Goal: Use online tool/utility: Utilize a website feature to perform a specific function

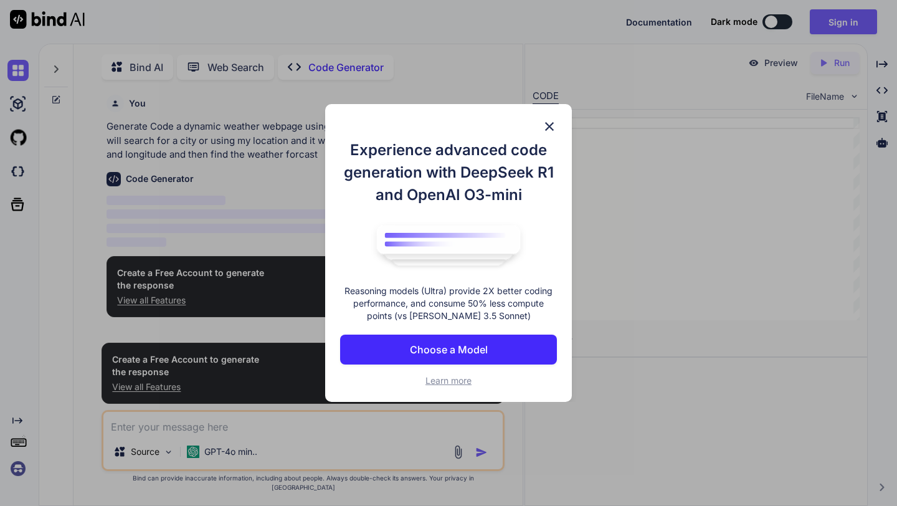
scroll to position [5, 0]
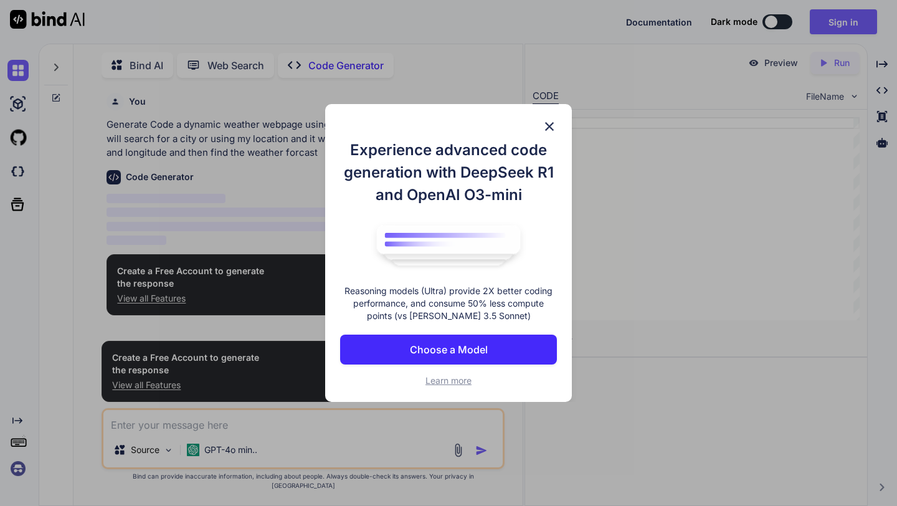
click at [548, 133] on img at bounding box center [549, 126] width 15 height 15
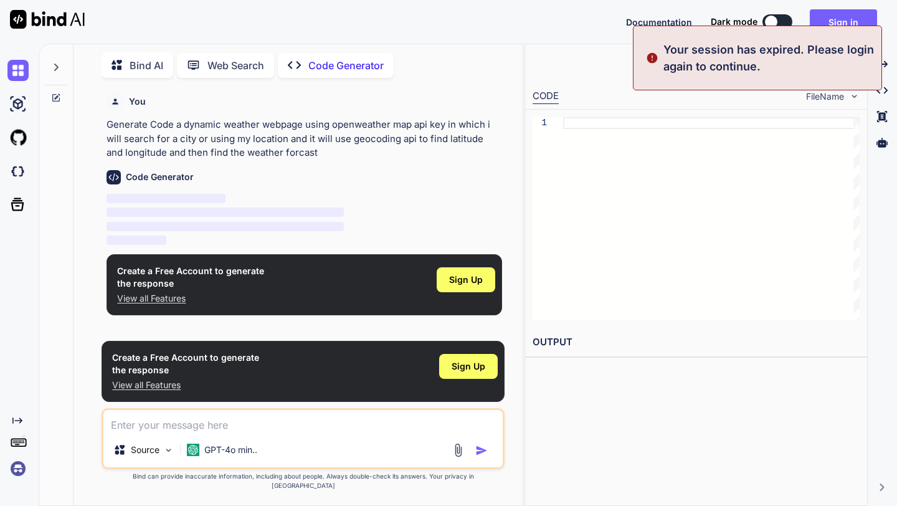
type textarea "x"
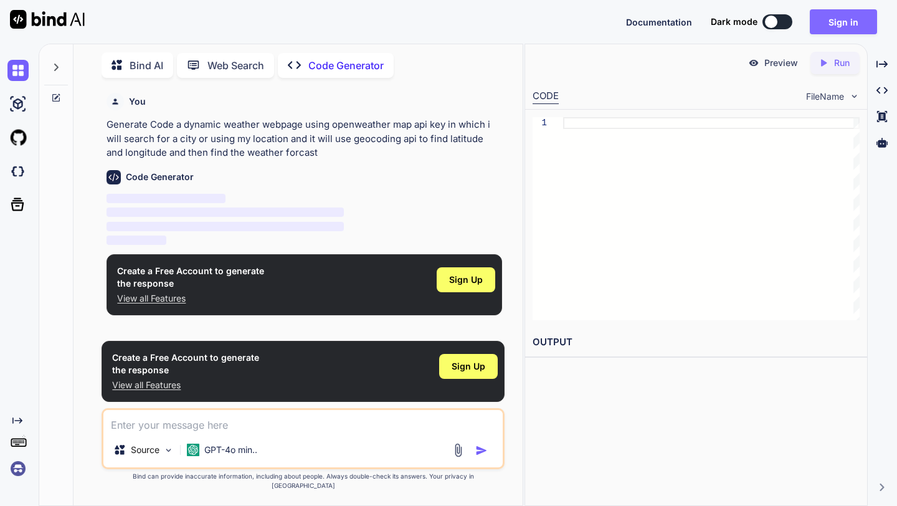
click at [843, 22] on button "Sign in" at bounding box center [843, 21] width 67 height 25
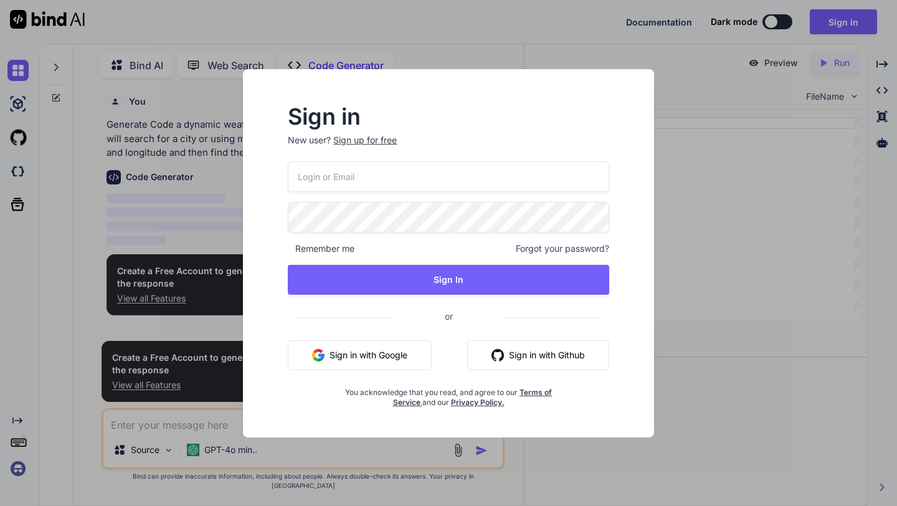
click at [402, 350] on button "Sign in with Google" at bounding box center [360, 355] width 144 height 30
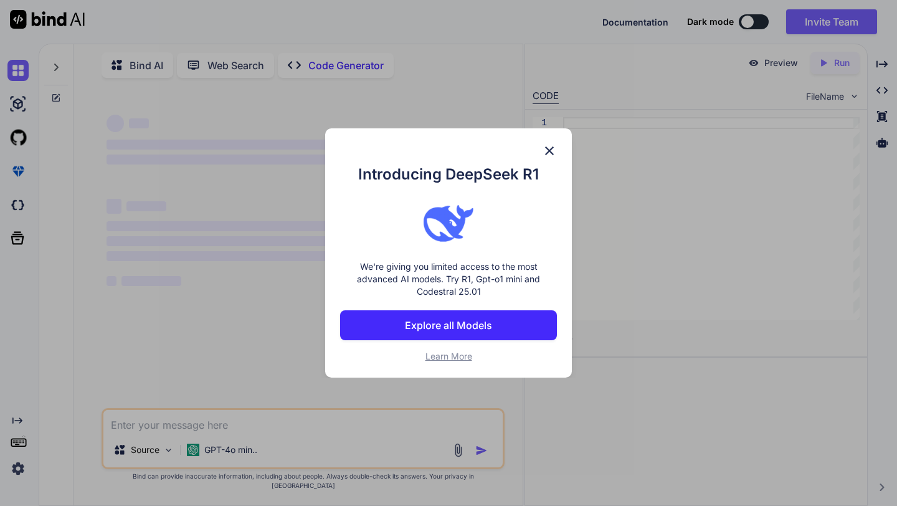
click at [548, 147] on img at bounding box center [549, 150] width 15 height 15
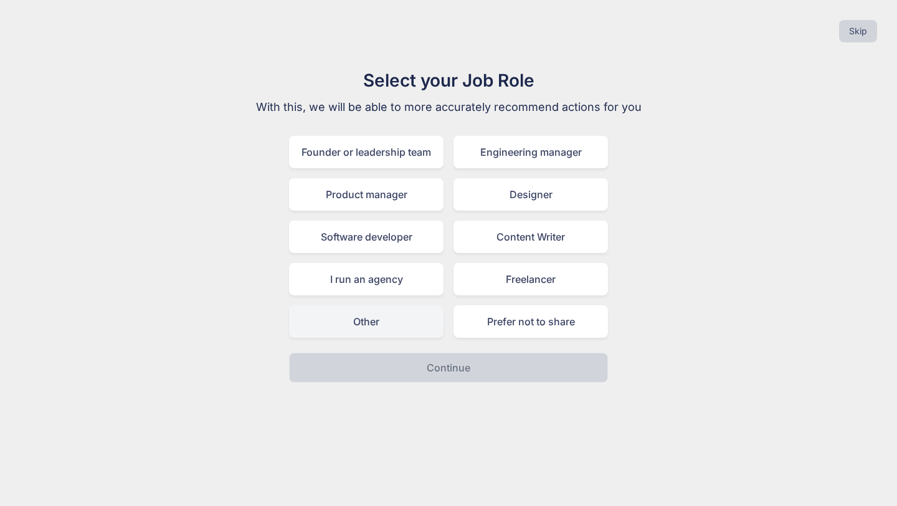
click at [417, 316] on div "Other" at bounding box center [366, 321] width 154 height 32
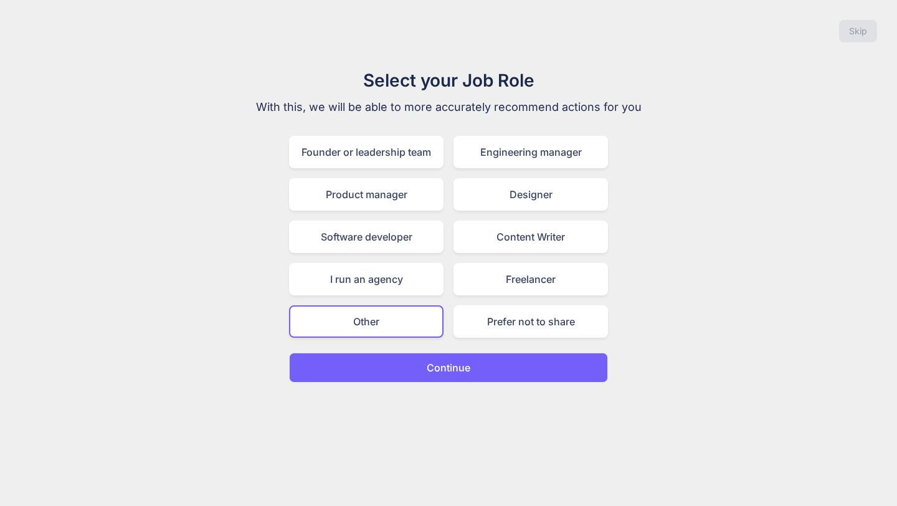
click at [447, 377] on button "Continue" at bounding box center [448, 368] width 319 height 30
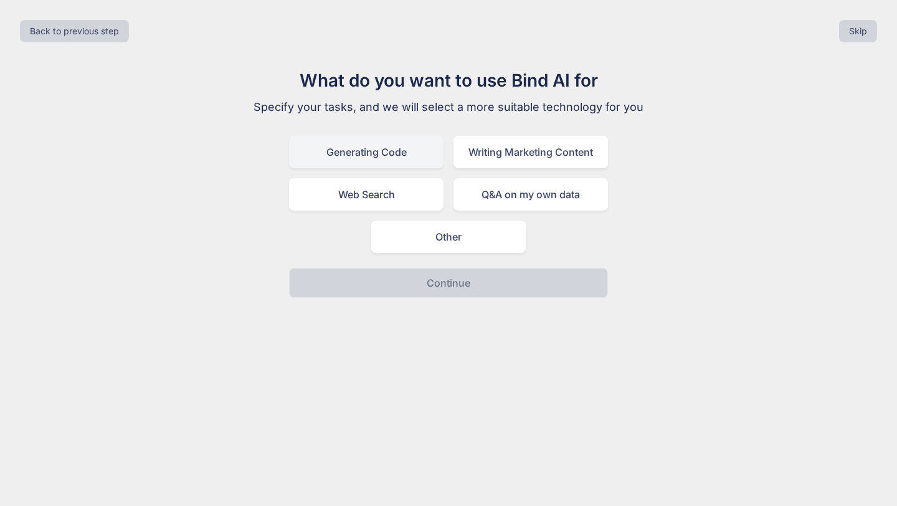
click at [432, 161] on div "Generating Code" at bounding box center [366, 152] width 154 height 32
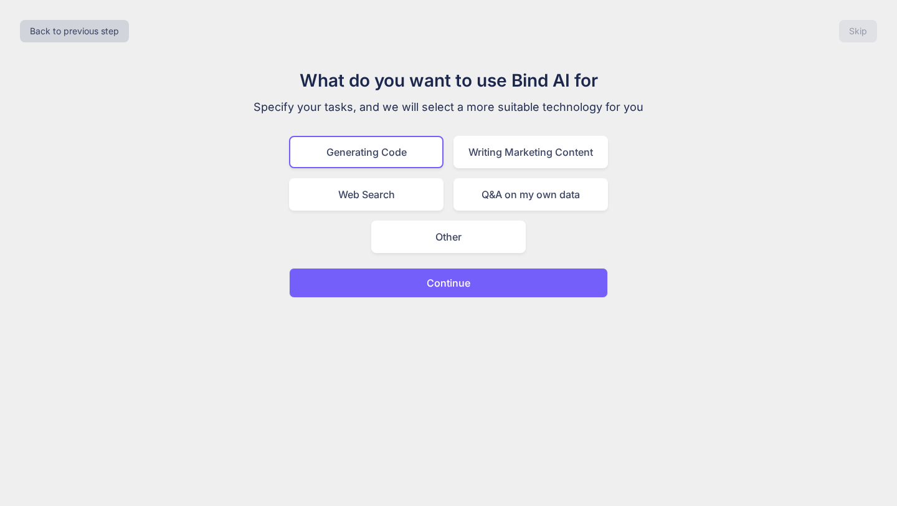
click at [443, 283] on p "Continue" at bounding box center [449, 282] width 44 height 15
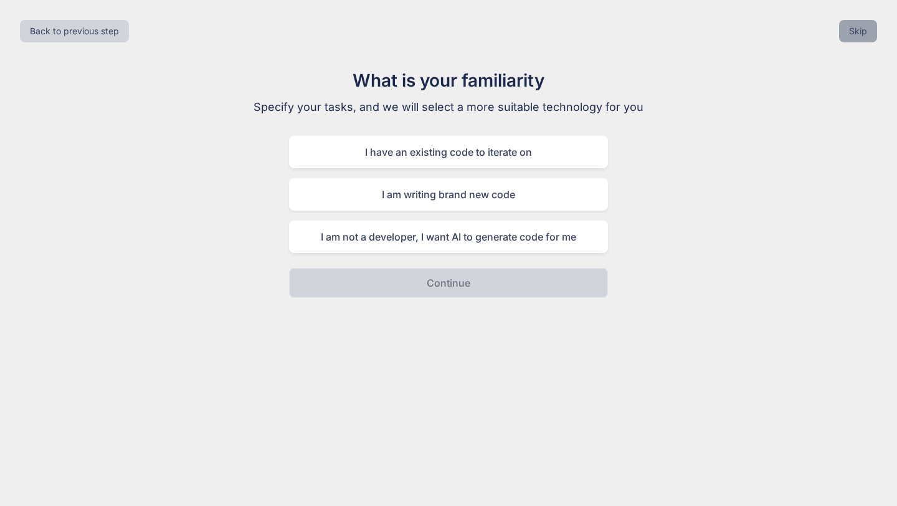
click at [848, 29] on button "Skip" at bounding box center [858, 31] width 38 height 22
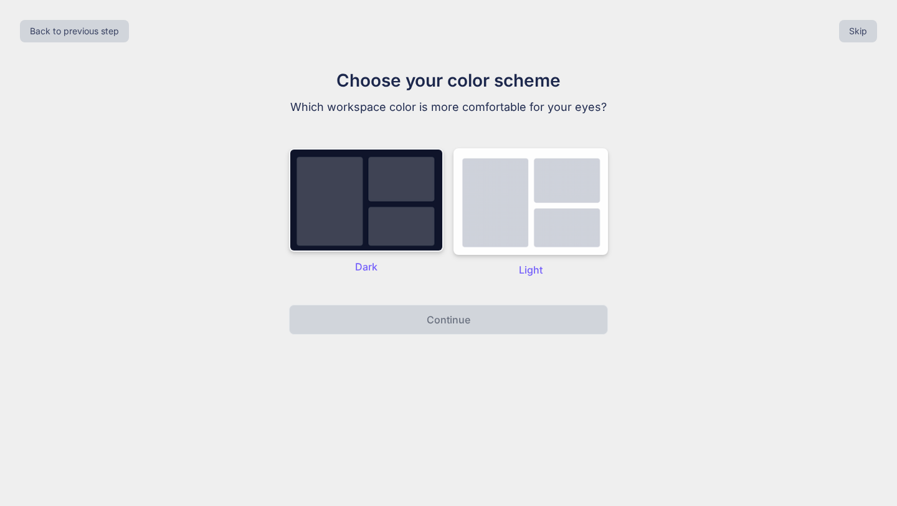
click at [394, 224] on img at bounding box center [366, 199] width 154 height 103
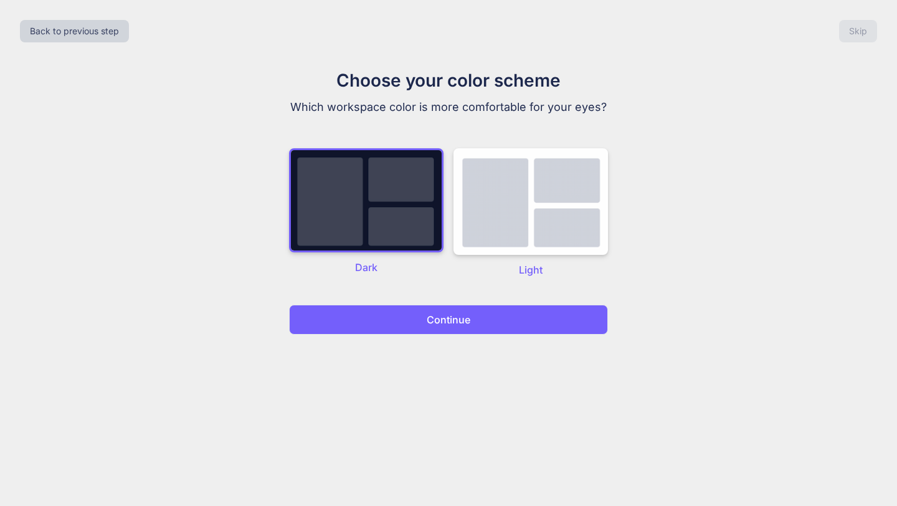
click at [413, 325] on button "Continue" at bounding box center [448, 320] width 319 height 30
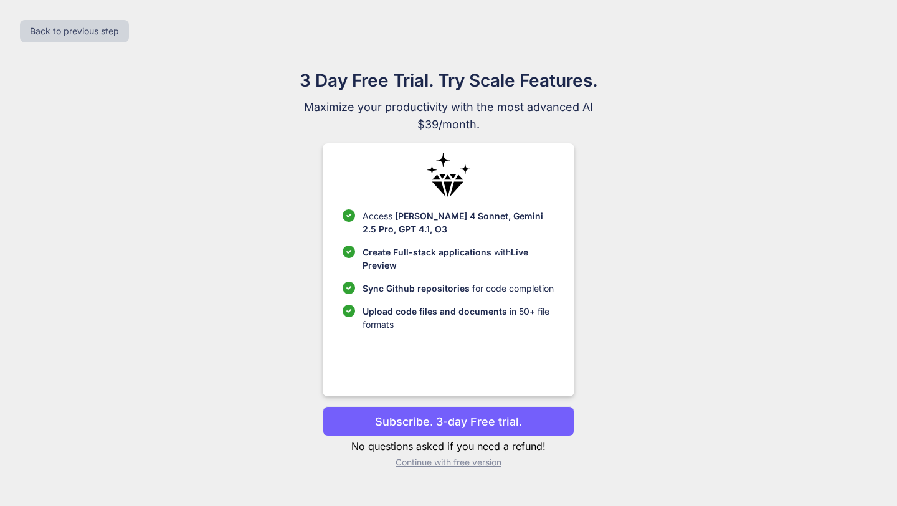
click at [432, 462] on p "Continue with free version" at bounding box center [448, 462] width 251 height 12
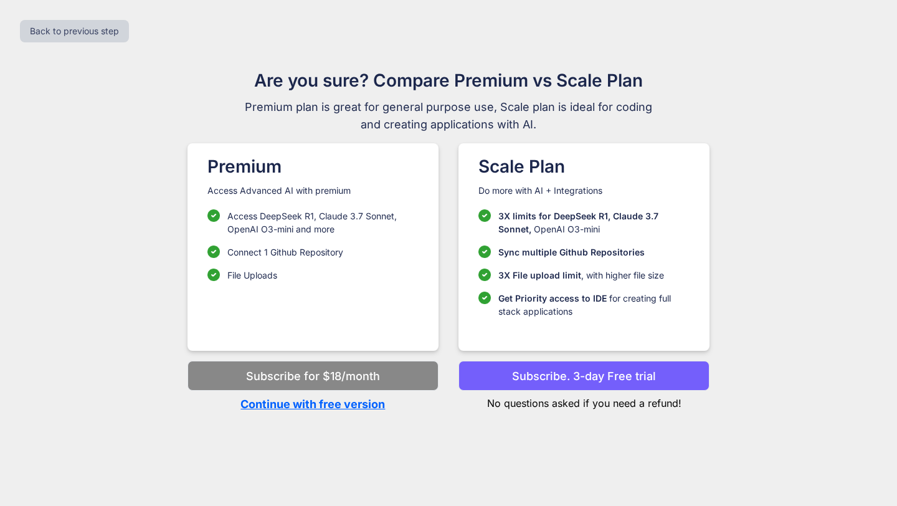
click at [320, 399] on p "Continue with free version" at bounding box center [312, 404] width 251 height 17
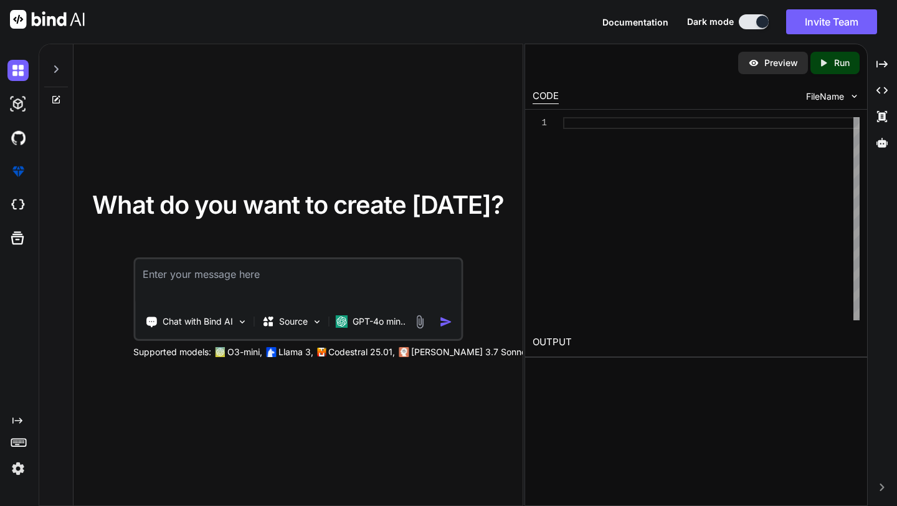
click at [250, 277] on textarea at bounding box center [298, 282] width 326 height 46
paste textarea "a dynamic weather webpage using openweather map api key in which i will search …"
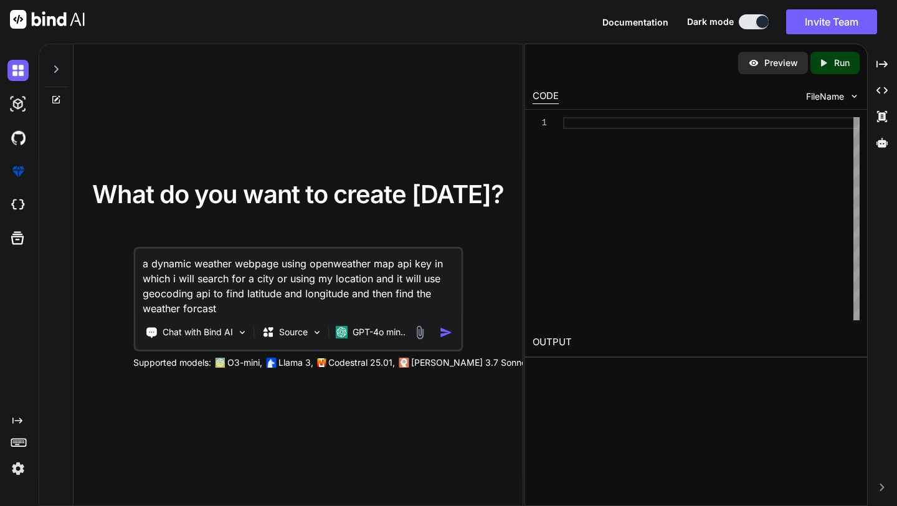
click at [192, 257] on textarea "a dynamic weather webpage using openweather map api key in which i will search …" at bounding box center [298, 282] width 326 height 67
type textarea "a dynamic and responsive weather webpage using openweather map api key in which…"
click at [437, 335] on div at bounding box center [434, 332] width 45 height 14
click at [441, 335] on img "button" at bounding box center [445, 332] width 13 height 13
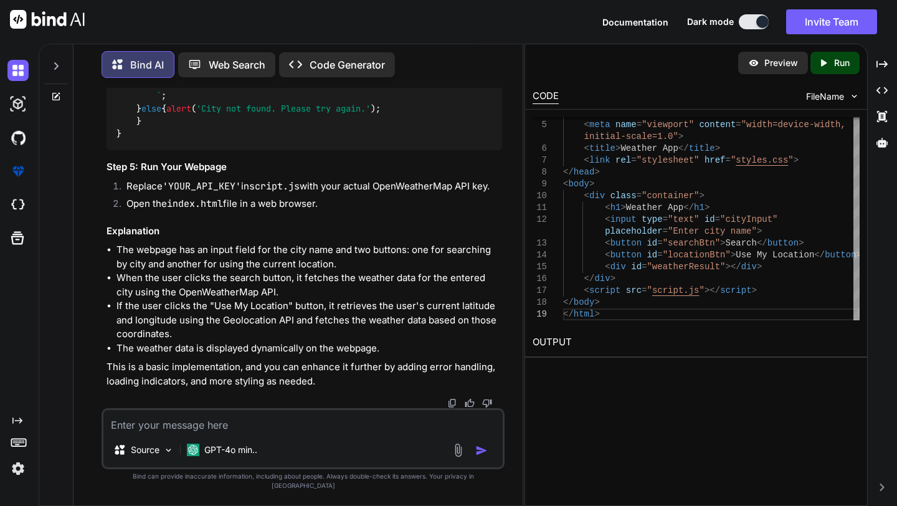
scroll to position [1667, 0]
click at [265, 429] on textarea at bounding box center [302, 421] width 399 height 22
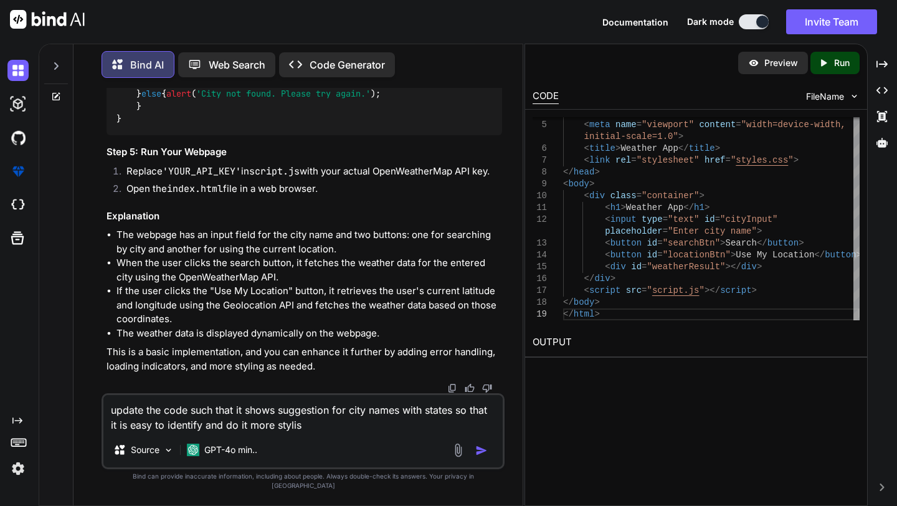
type textarea "update the code such that it shows suggestion for city names with states so tha…"
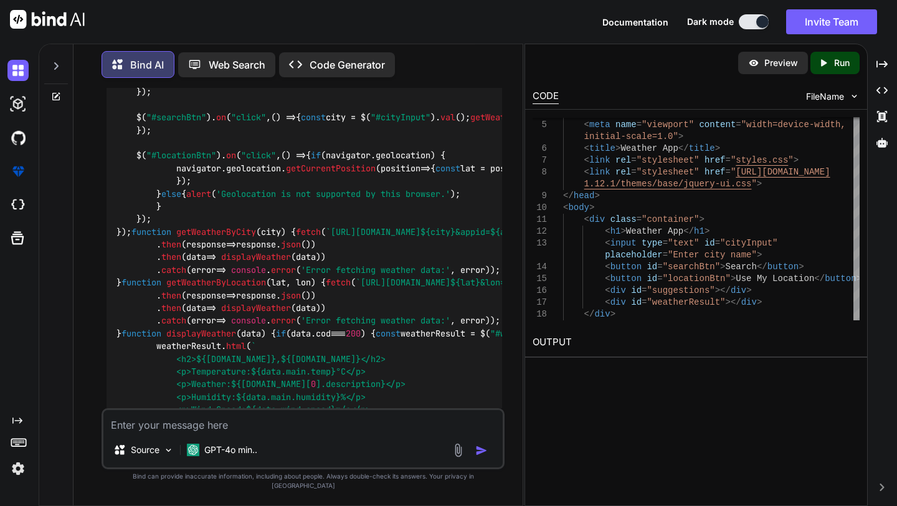
scroll to position [2425, 0]
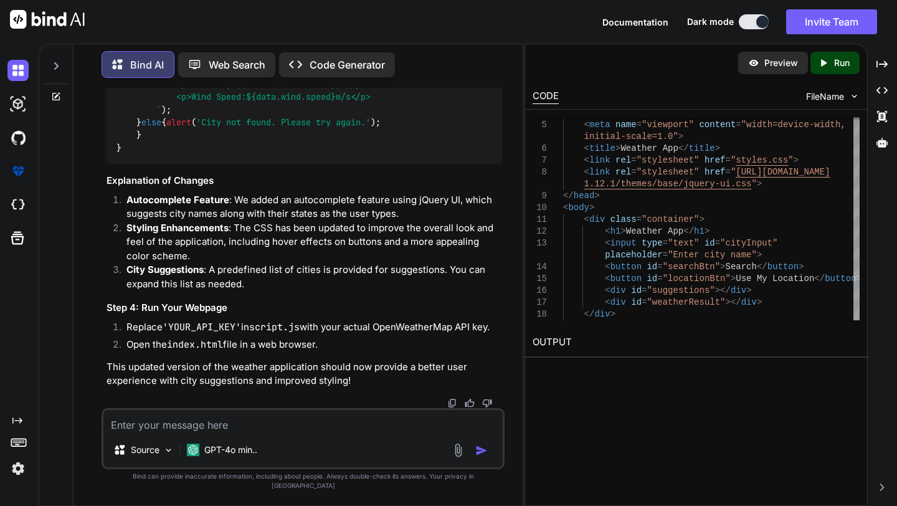
scroll to position [3350, 0]
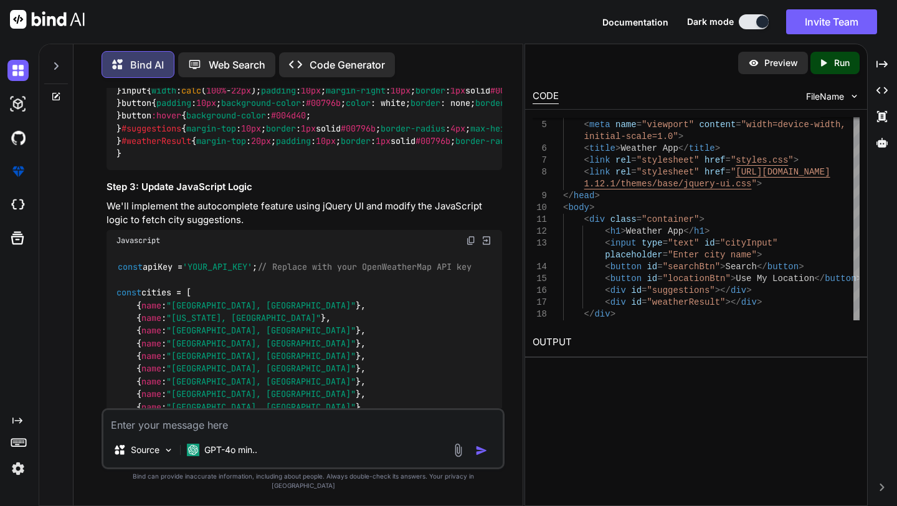
scroll to position [2014, 0]
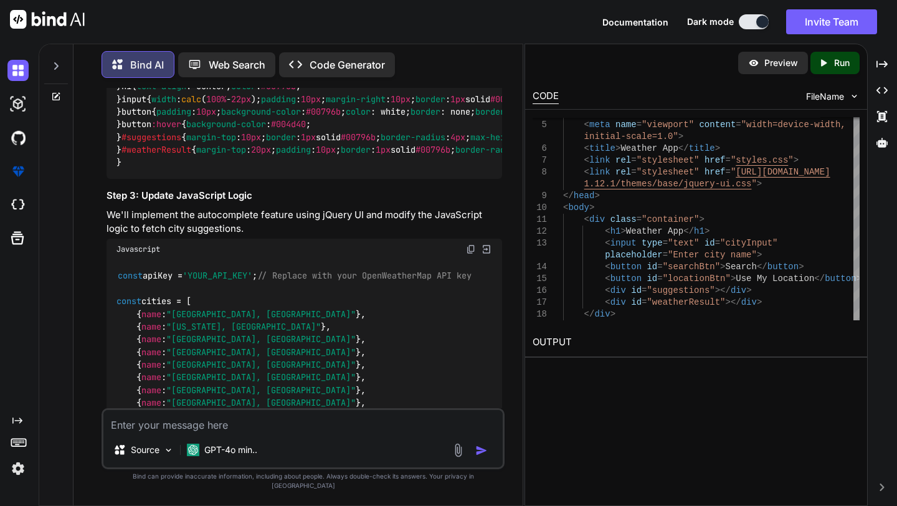
click at [250, 432] on textarea at bounding box center [302, 421] width 399 height 22
type textarea "u"
type textarea "design it using widgets"
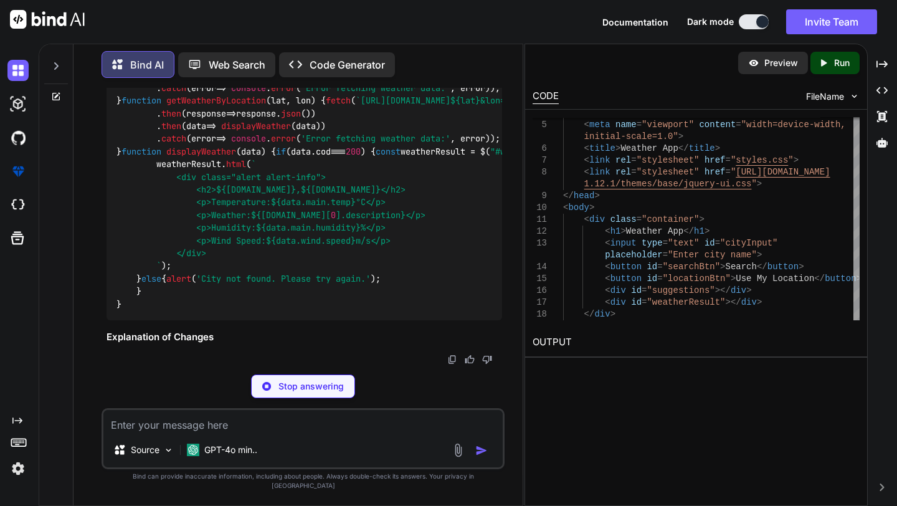
scroll to position [4668, 0]
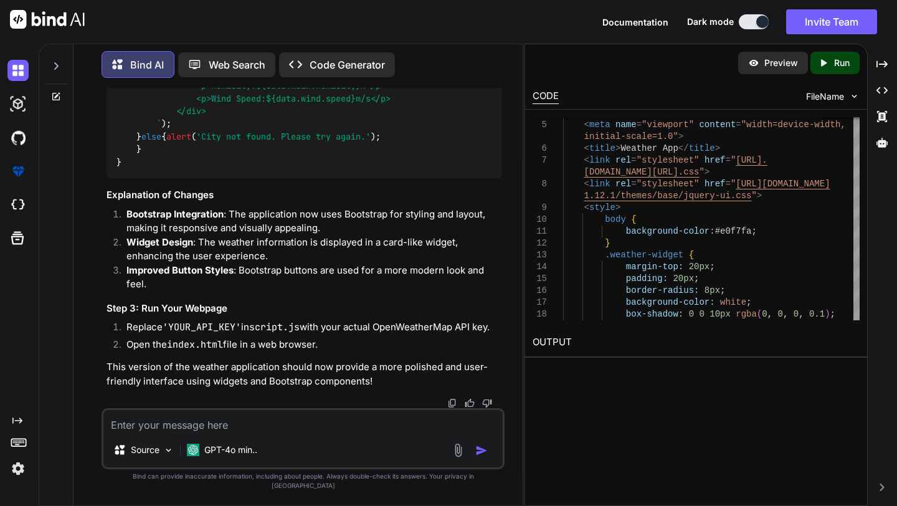
scroll to position [5463, 0]
